Goal: Transaction & Acquisition: Purchase product/service

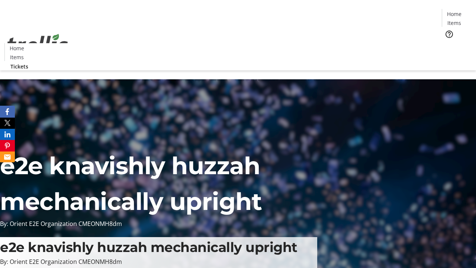
click at [448, 43] on span "Tickets" at bounding box center [457, 47] width 18 height 8
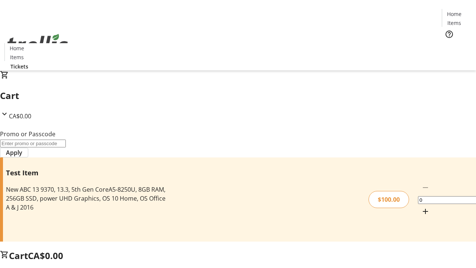
click at [421, 207] on mat-icon "Increment by one" at bounding box center [425, 211] width 9 height 9
type input "1"
type input "FLAT"
